Goal: Task Accomplishment & Management: Complete application form

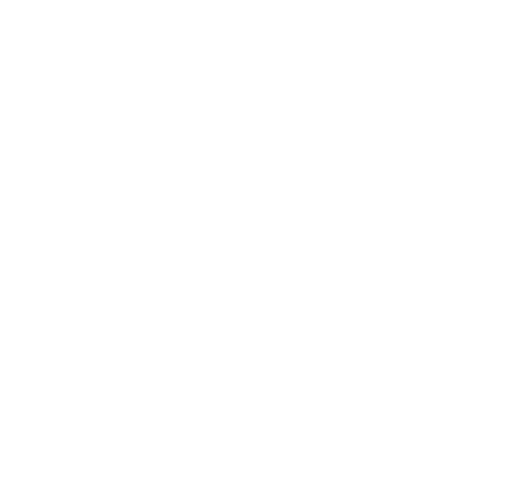
click at [275, 10] on html "init init" at bounding box center [252, 5] width 505 height 10
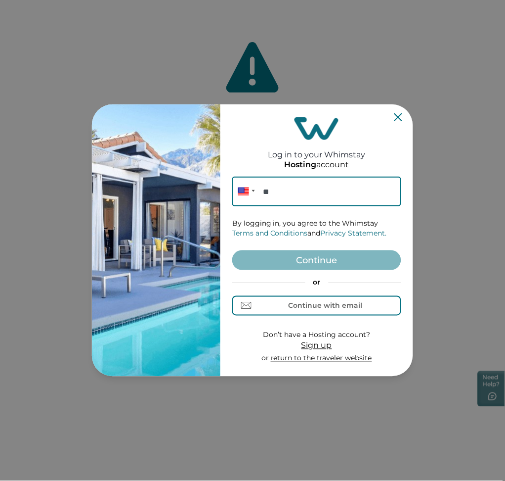
click at [321, 346] on span "Sign up" at bounding box center [317, 345] width 31 height 9
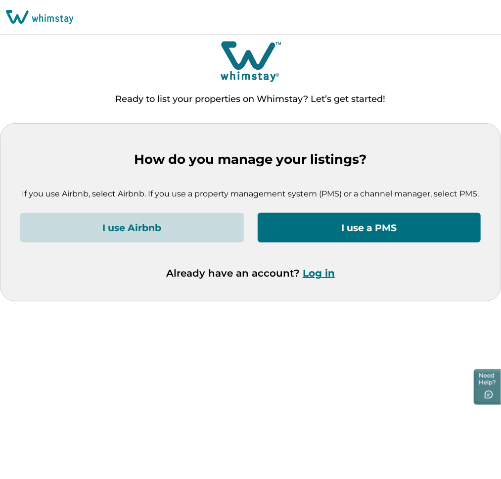
click at [375, 228] on button "I use a PMS" at bounding box center [370, 228] width 224 height 30
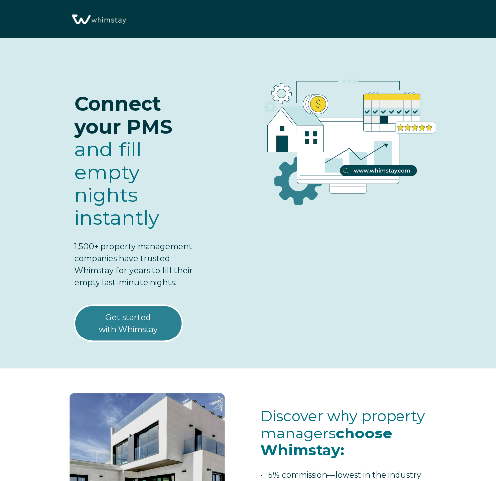
click at [129, 318] on link "Get started with Whimstay" at bounding box center [128, 323] width 108 height 37
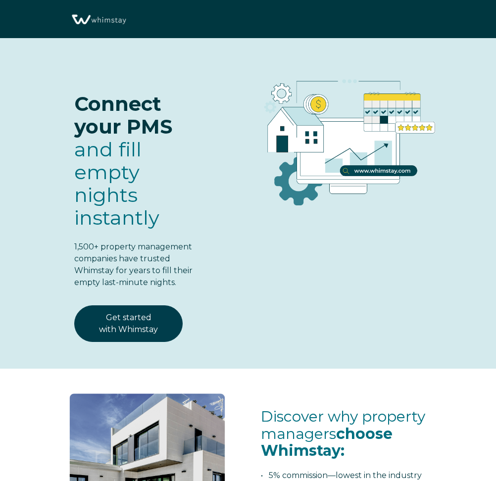
scroll to position [1208, 0]
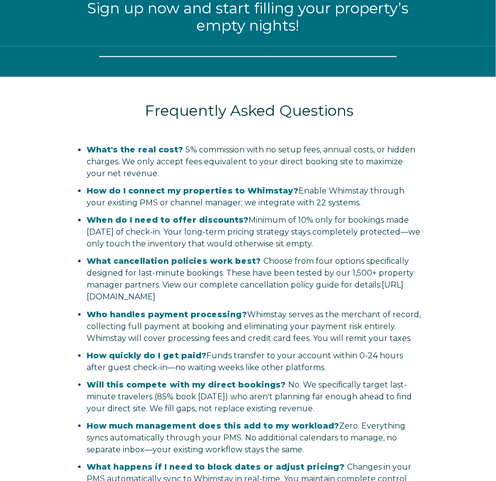
select select "AU"
select select "Standard"
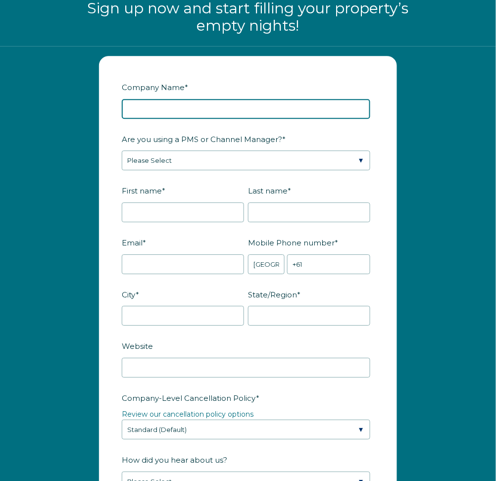
click at [168, 113] on input "Company Name *" at bounding box center [246, 109] width 248 height 20
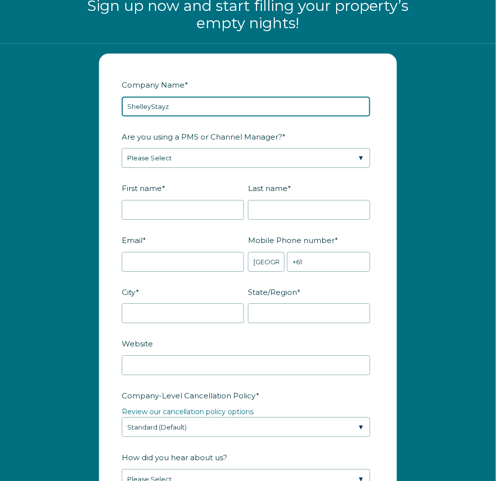
type input "ShelleyStayz"
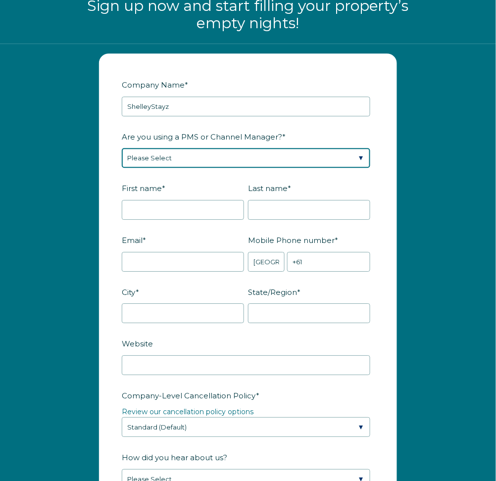
click at [347, 159] on select "Please Select Barefoot BookingPal Boost Brightside CiiRUS Escapia Guesty Hostaw…" at bounding box center [246, 158] width 248 height 20
select select "Lodgify"
click at [122, 148] on select "Please Select Barefoot BookingPal Boost Brightside CiiRUS Escapia Guesty Hostaw…" at bounding box center [246, 158] width 248 height 20
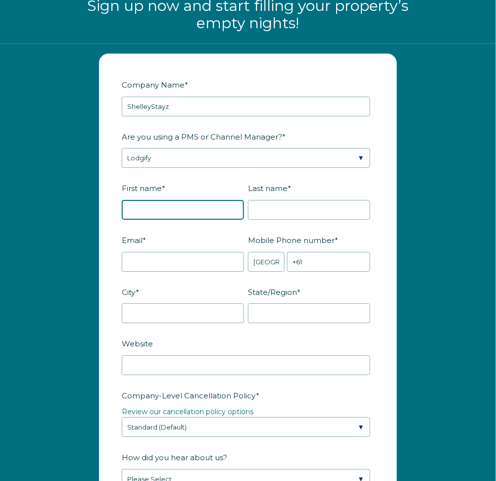
click at [197, 209] on input "First name *" at bounding box center [183, 210] width 122 height 20
type input "[PERSON_NAME]"
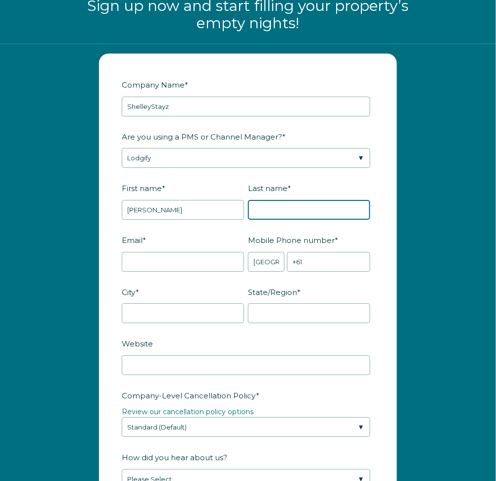
type input "Ornsby"
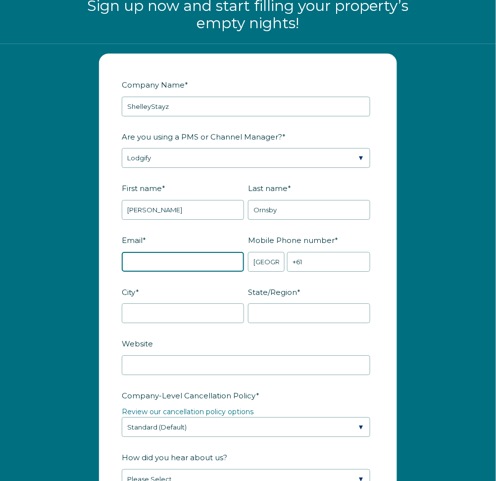
type input "[EMAIL_ADDRESS][DOMAIN_NAME]"
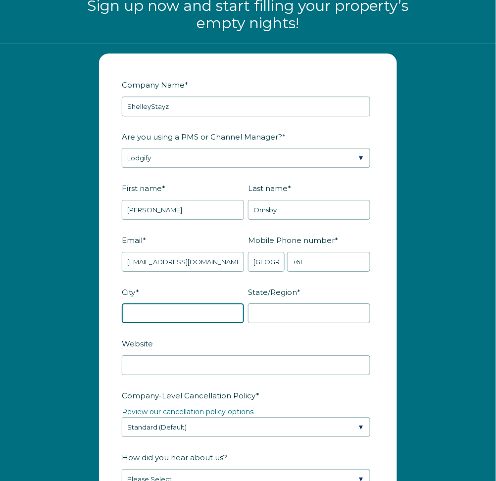
type input "[GEOGRAPHIC_DATA]"
type input "Vic"
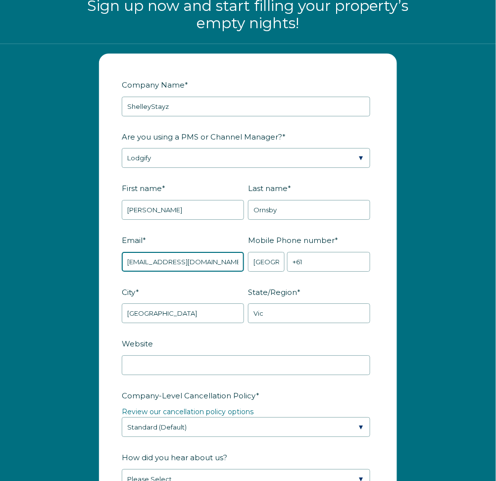
click at [217, 264] on input "[EMAIL_ADDRESS][DOMAIN_NAME]" at bounding box center [183, 262] width 122 height 20
type input "s"
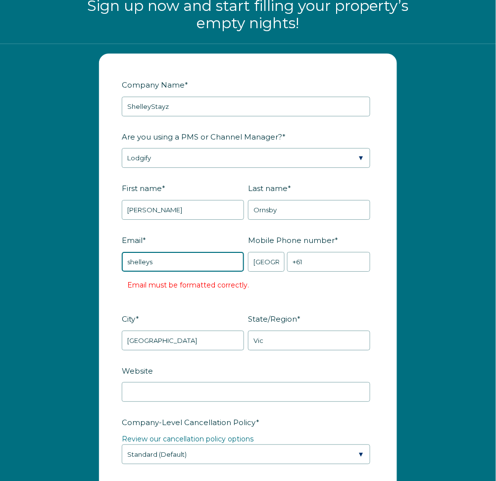
type input "[EMAIL_ADDRESS][DOMAIN_NAME]"
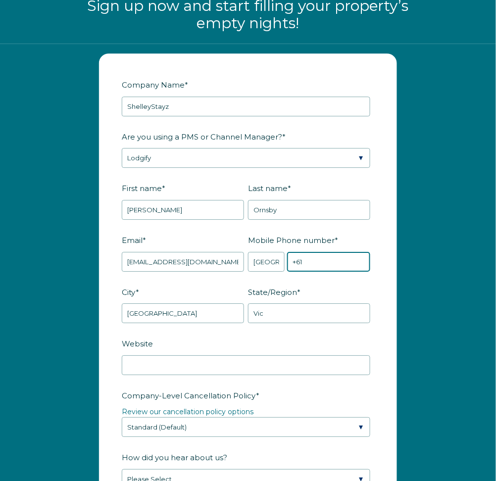
click at [309, 261] on input "+61" at bounding box center [328, 262] width 83 height 20
type input "[PHONE_NUMBER]"
click at [201, 312] on input "[GEOGRAPHIC_DATA]" at bounding box center [183, 313] width 122 height 20
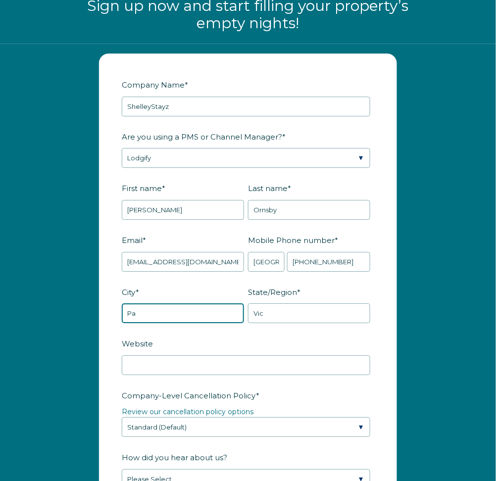
type input "P"
click at [201, 312] on input "[GEOGRAPHIC_DATA]" at bounding box center [183, 313] width 122 height 20
type input "[GEOGRAPHIC_DATA]"
click at [278, 318] on input "Vic" at bounding box center [309, 313] width 122 height 20
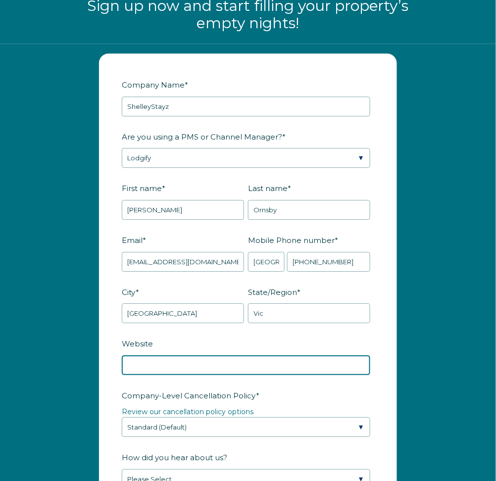
click at [212, 365] on input "Website" at bounding box center [246, 365] width 248 height 20
click at [167, 359] on input "Website" at bounding box center [246, 365] width 248 height 20
paste input "[URL][DOMAIN_NAME]"
type input "[URL][DOMAIN_NAME]"
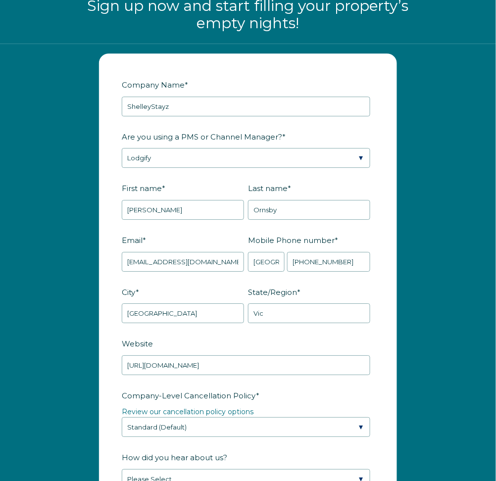
click at [228, 337] on label "Website" at bounding box center [248, 343] width 252 height 17
click at [228, 355] on input "[URL][DOMAIN_NAME]" at bounding box center [246, 365] width 248 height 20
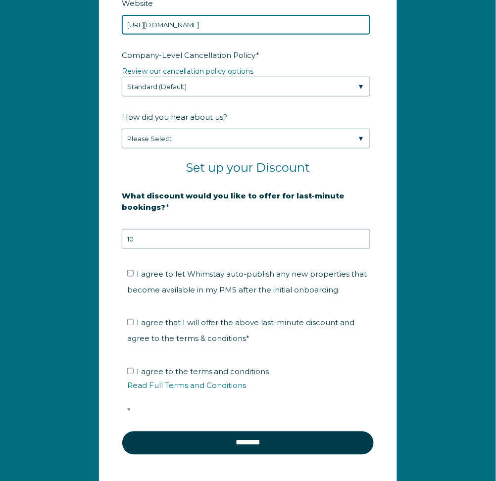
scroll to position [1553, 0]
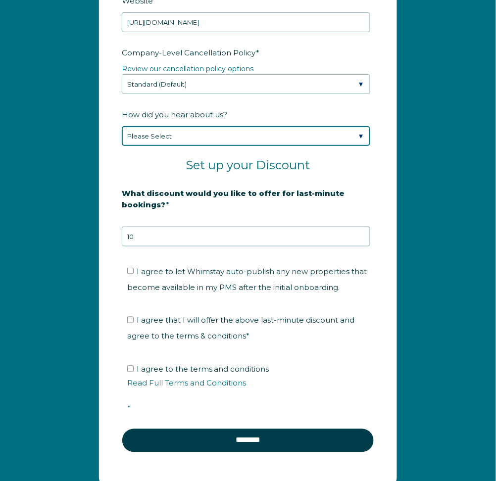
click at [357, 140] on select "Please Select Found Whimstay through a Google search Spoke to a Whimstay salesp…" at bounding box center [246, 136] width 248 height 20
select select "Podcast"
click at [122, 126] on select "Please Select Found Whimstay through a Google search Spoke to a Whimstay salesp…" at bounding box center [246, 136] width 248 height 20
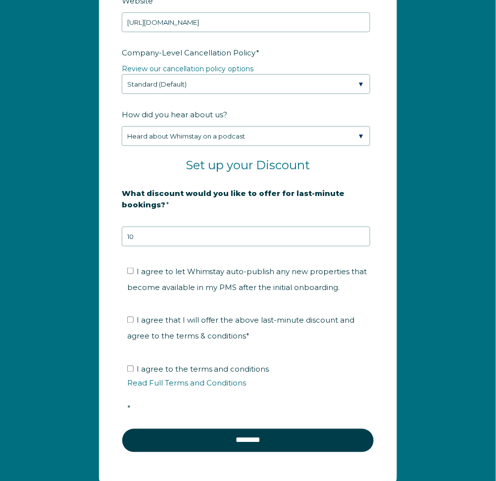
click at [131, 274] on label "I agree to let Whimstay auto-publish any new properties that become available i…" at bounding box center [247, 279] width 240 height 25
click at [131, 274] on input "I agree to let Whimstay auto-publish any new properties that become available i…" at bounding box center [130, 271] width 6 height 6
checkbox input "true"
click at [132, 320] on input "I agree that I will offer the above last-minute discount and agree to the terms…" at bounding box center [130, 320] width 6 height 6
checkbox input "true"
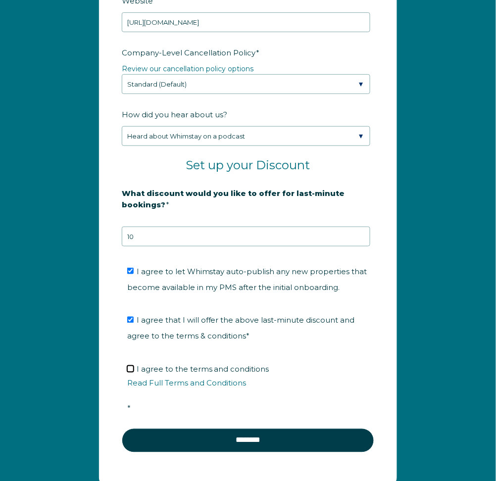
click at [130, 368] on input "I agree to the terms and conditions Read Full Terms and Conditions *" at bounding box center [130, 368] width 6 height 6
checkbox input "true"
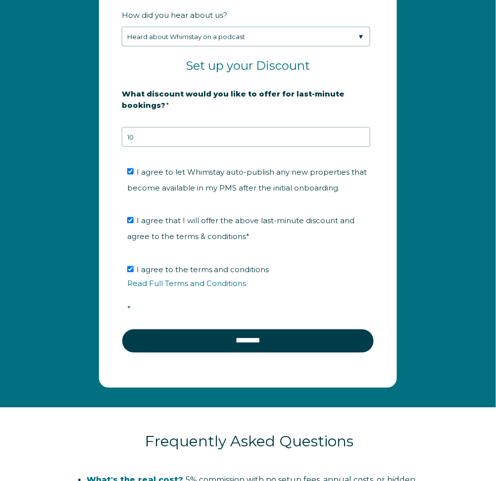
scroll to position [1657, 0]
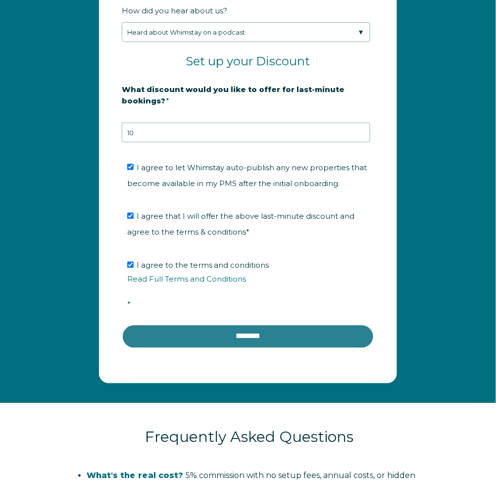
click at [243, 339] on input "********" at bounding box center [248, 336] width 252 height 24
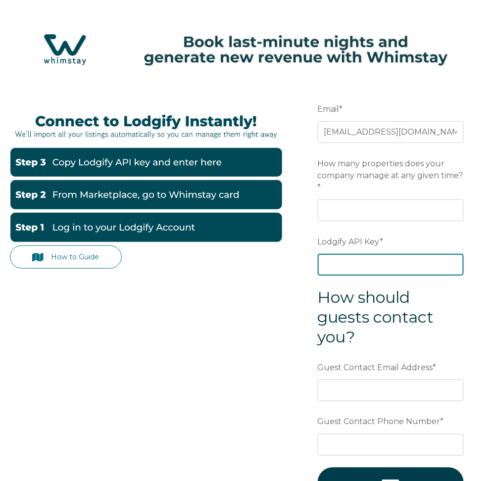
click at [380, 269] on input "Lodgify API Key *" at bounding box center [391, 265] width 146 height 22
paste input "IIYMqAQR9yUuf6IgrDno+n6GpbydhQx158JIIq1xyiRguhdW/DNMGZixGwLoaiXU"
type input "IIYMqAQR9yUuf6IgrDno+n6GpbydhQx158JIIq1xyiRguhdW/DNMGZixGwLoaiXU"
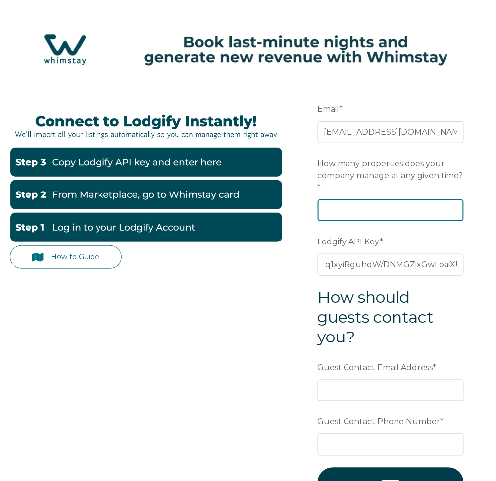
scroll to position [0, 0]
click at [341, 211] on input "How many properties does your company manage at any given time? *" at bounding box center [391, 210] width 146 height 22
type input "7"
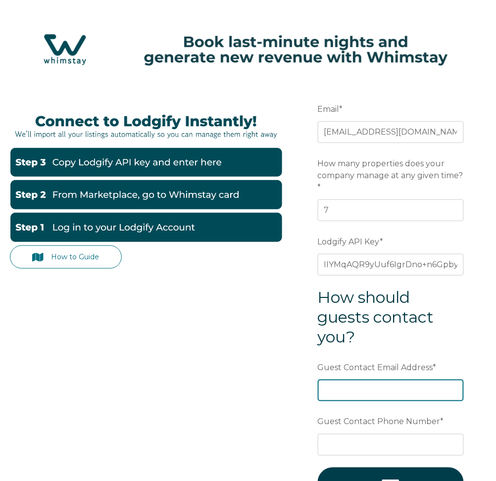
click at [343, 391] on input "Guest Contact Email Address *" at bounding box center [391, 390] width 146 height 22
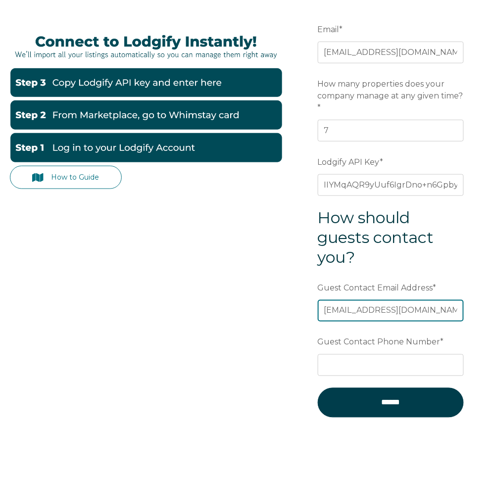
scroll to position [76, 0]
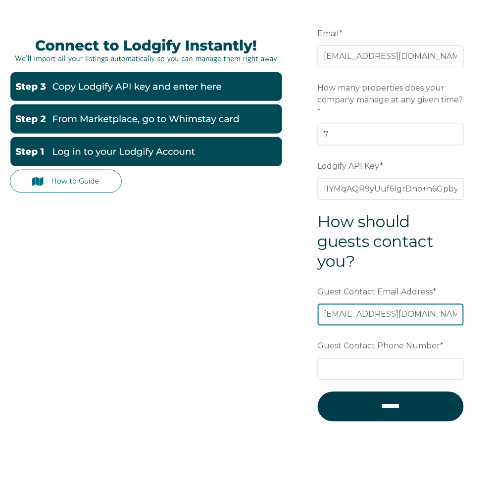
type input "shelleystayz@gmaiil.com"
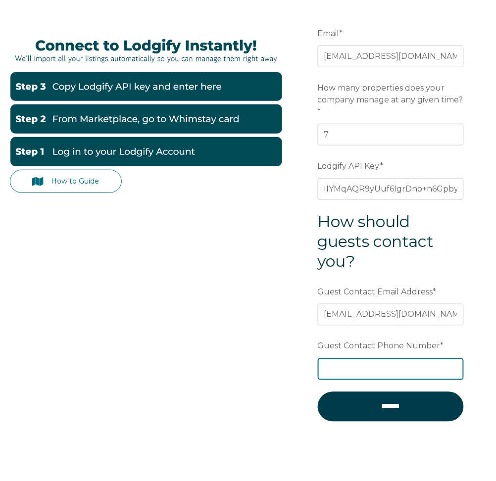
click at [362, 379] on input "Guest Contact Phone Number *" at bounding box center [391, 369] width 146 height 22
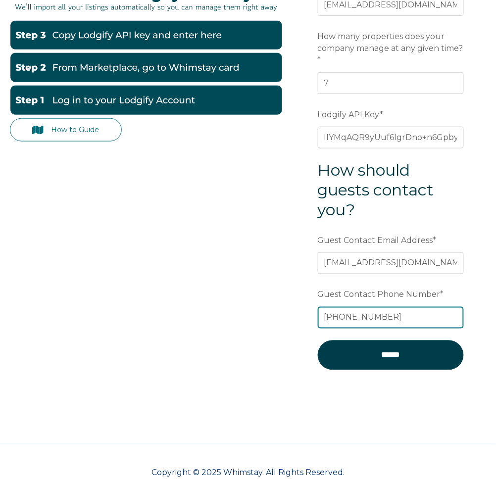
scroll to position [128, 0]
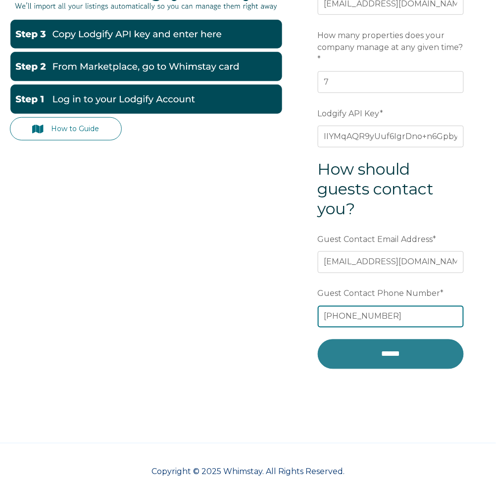
type input "+61423153192"
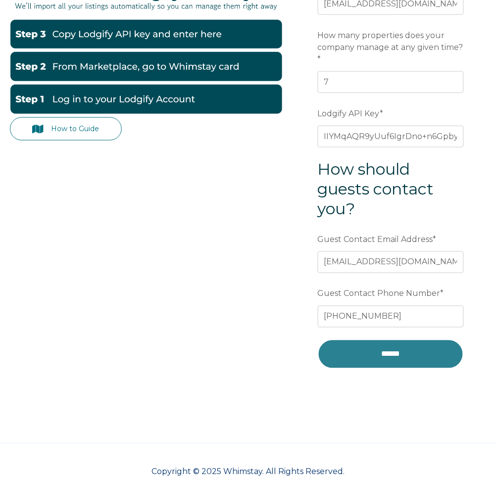
click at [394, 358] on input "******" at bounding box center [391, 354] width 146 height 30
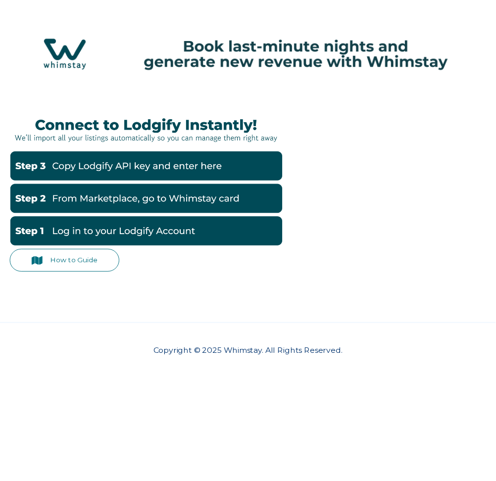
scroll to position [127, 0]
